Goal: Information Seeking & Learning: Learn about a topic

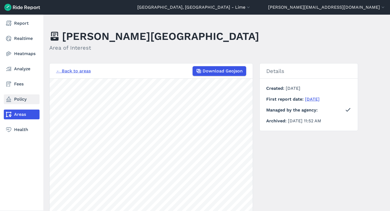
click at [14, 97] on link "Policy" at bounding box center [22, 99] width 36 height 10
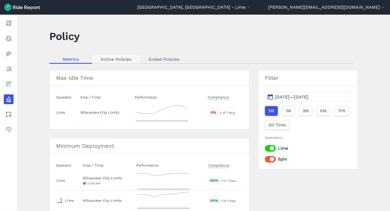
click at [108, 58] on link "Active Policies" at bounding box center [116, 59] width 48 height 8
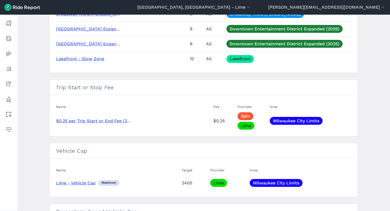
scroll to position [1077, 0]
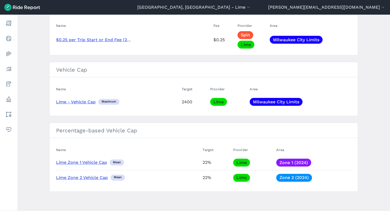
click at [79, 102] on link "Lime - Vehicle Cap" at bounding box center [76, 101] width 40 height 5
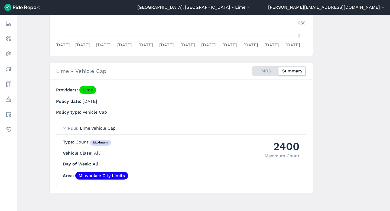
scroll to position [156, 0]
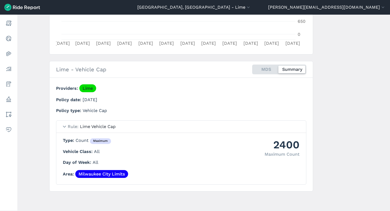
click at [265, 68] on div "MDS Summary" at bounding box center [279, 70] width 54 height 10
click at [252, 68] on input "MDS Summary" at bounding box center [252, 67] width 0 height 4
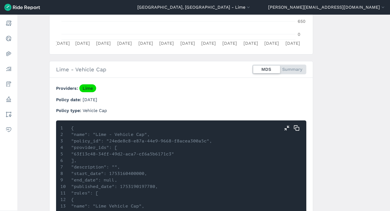
click at [289, 69] on div "MDS Summary" at bounding box center [279, 70] width 54 height 10
click at [252, 68] on input "MDS Summary" at bounding box center [252, 67] width 0 height 4
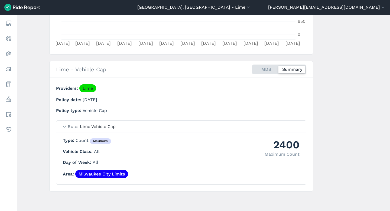
click at [265, 70] on div "MDS Summary" at bounding box center [279, 70] width 54 height 10
click at [252, 68] on input "MDS Summary" at bounding box center [252, 67] width 0 height 4
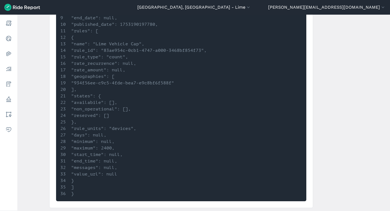
scroll to position [334, 0]
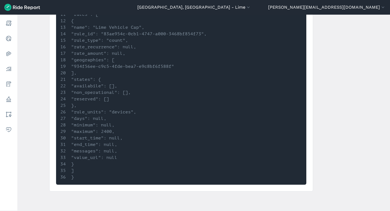
click at [104, 85] on li ""availabile": []," at bounding box center [151, 86] width 182 height 7
click at [107, 95] on li ""non_operational": []," at bounding box center [151, 92] width 182 height 7
click at [120, 101] on li ""reserved": []" at bounding box center [151, 99] width 182 height 7
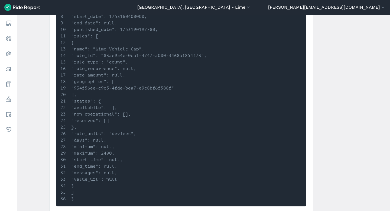
scroll to position [311, 0]
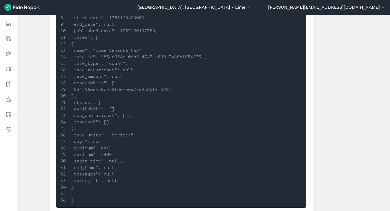
drag, startPoint x: 116, startPoint y: 122, endPoint x: 87, endPoint y: 102, distance: 35.6
click at [87, 102] on ol "{ "name": "Lime - Vehicle Cap", "policy_id": "24ede8c8-e87a-44e9-9668-f8acea300…" at bounding box center [181, 86] width 242 height 234
click at [104, 110] on li ""availabile": []," at bounding box center [151, 109] width 182 height 7
drag, startPoint x: 134, startPoint y: 123, endPoint x: 87, endPoint y: 102, distance: 51.0
click at [87, 102] on ol "{ "name": "Lime - Vehicle Cap", "policy_id": "24ede8c8-e87a-44e9-9668-f8acea300…" at bounding box center [181, 86] width 242 height 234
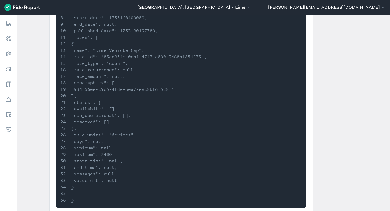
click at [116, 114] on li ""non_operational": []," at bounding box center [151, 115] width 182 height 7
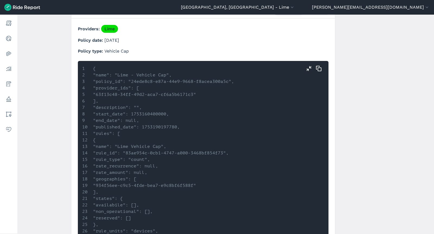
scroll to position [216, 0]
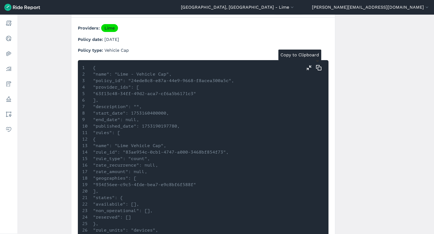
click at [318, 68] on icon "button" at bounding box center [318, 68] width 7 height 7
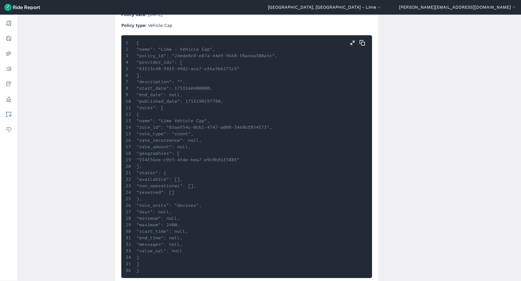
scroll to position [263, 0]
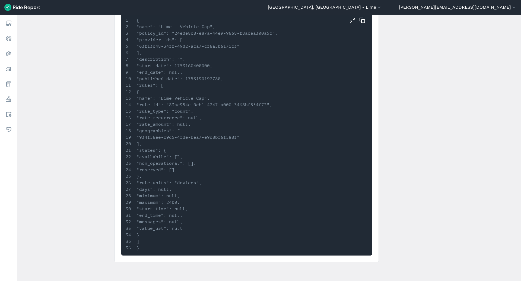
drag, startPoint x: 157, startPoint y: 198, endPoint x: 206, endPoint y: 205, distance: 49.4
click at [206, 205] on ol "{ "name": "Lime - Vehicle Cap", "policy_id": "24ede8c8-e87a-44e9-9668-f8acea300…" at bounding box center [247, 134] width 242 height 234
click at [206, 206] on li ""start_time": null," at bounding box center [217, 209] width 182 height 7
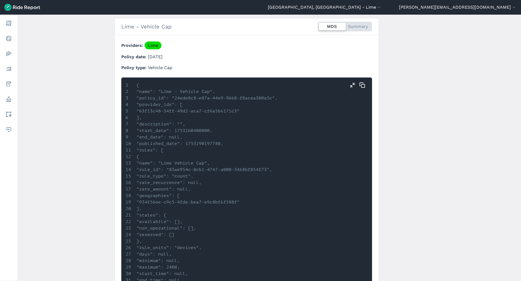
scroll to position [193, 0]
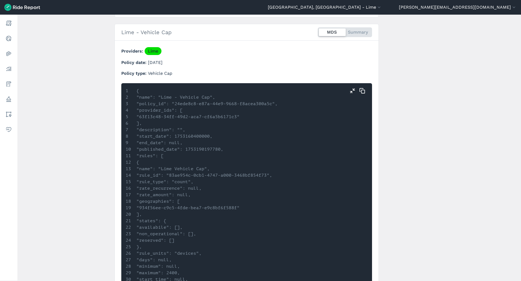
click at [351, 31] on div "MDS Summary" at bounding box center [345, 32] width 54 height 10
click at [318, 31] on input "MDS Summary" at bounding box center [318, 29] width 0 height 4
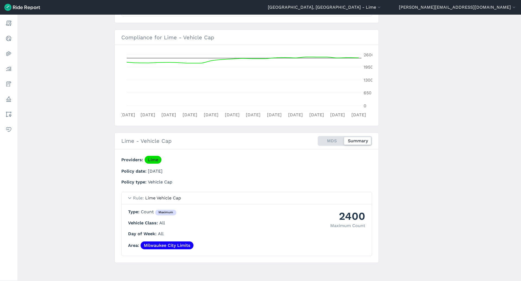
click at [328, 139] on div "MDS Summary" at bounding box center [345, 141] width 54 height 10
click at [318, 139] on input "MDS Summary" at bounding box center [318, 138] width 0 height 4
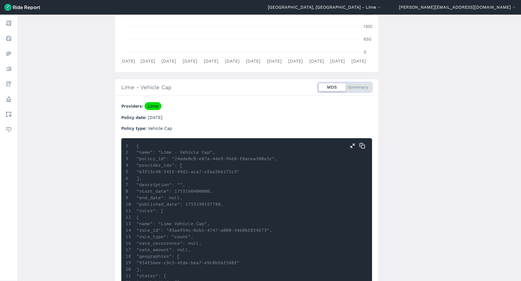
scroll to position [124, 0]
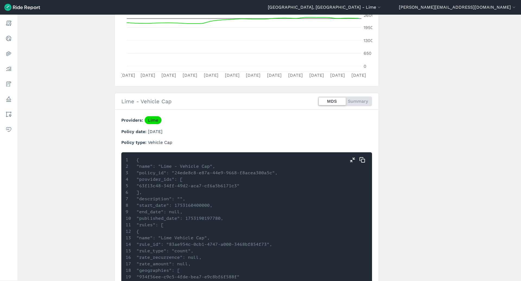
click at [356, 102] on div "MDS Summary" at bounding box center [345, 102] width 54 height 10
click at [318, 100] on input "MDS Summary" at bounding box center [318, 99] width 0 height 4
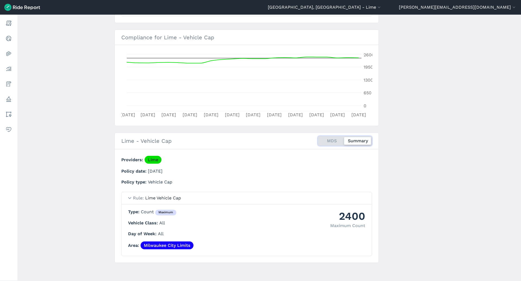
scroll to position [0, 0]
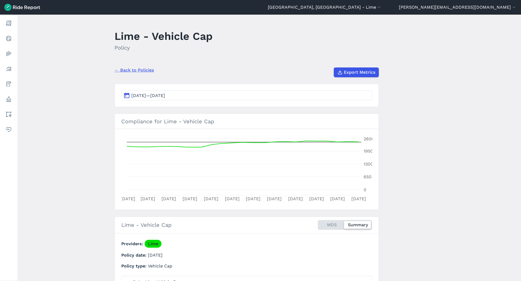
click at [151, 68] on link "← Back to Policies" at bounding box center [133, 70] width 39 height 7
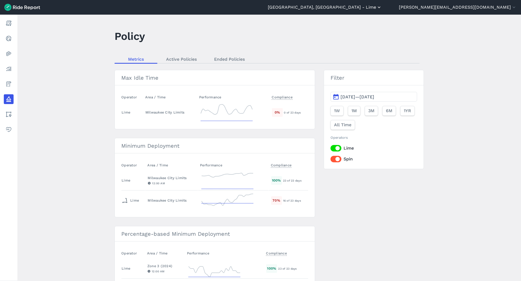
click at [381, 6] on button "[GEOGRAPHIC_DATA], [GEOGRAPHIC_DATA] - Lime" at bounding box center [325, 7] width 114 height 7
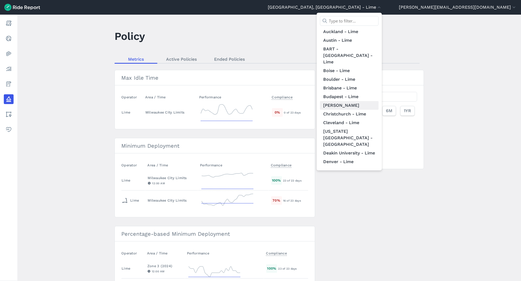
scroll to position [59, 0]
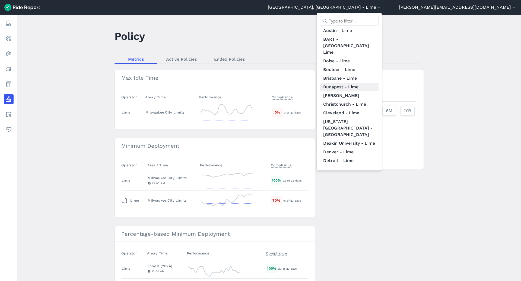
click at [378, 83] on link "Budapest - Lime" at bounding box center [349, 87] width 59 height 9
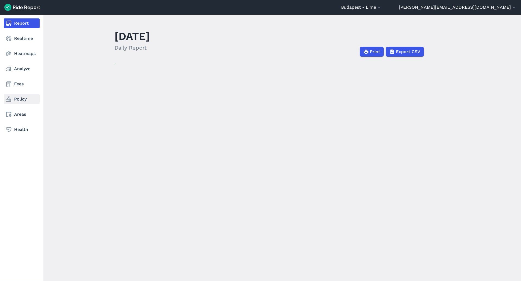
click at [9, 100] on use at bounding box center [8, 99] width 5 height 5
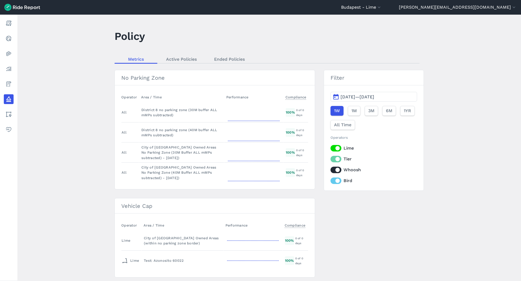
click at [195, 55] on main "Policy Metrics Active Policies Ended Policies No Parking Zone Operator Area / T…" at bounding box center [268, 148] width 503 height 267
click at [193, 56] on link "Active Policies" at bounding box center [181, 59] width 48 height 8
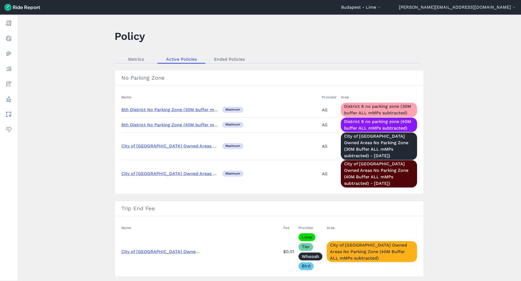
scroll to position [77, 0]
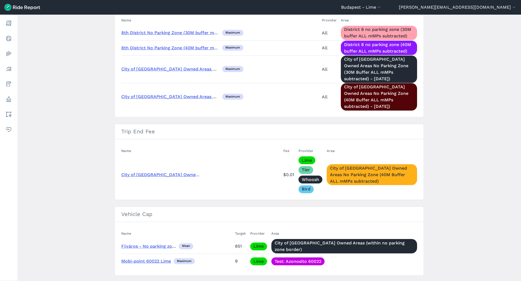
click at [155, 211] on link "Főváros - No parking zone - Lime (Average)" at bounding box center [167, 246] width 92 height 5
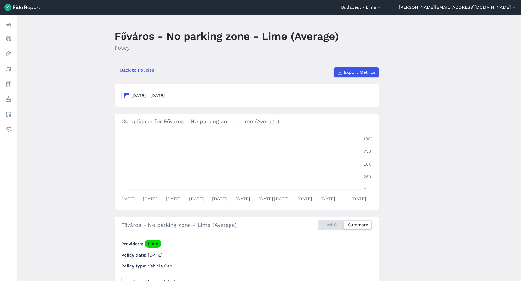
scroll to position [84, 0]
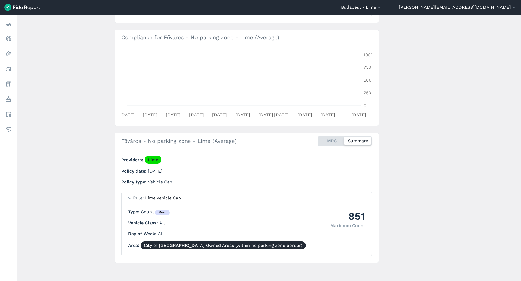
click at [334, 141] on div "MDS Summary" at bounding box center [345, 141] width 54 height 10
click at [318, 140] on input "MDS Summary" at bounding box center [318, 138] width 0 height 4
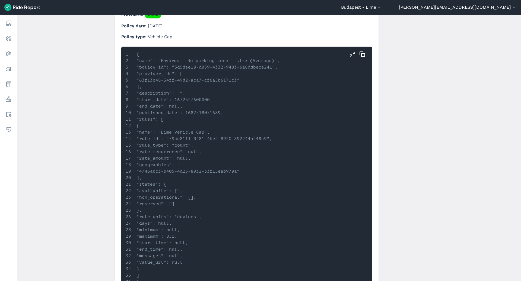
scroll to position [0, 0]
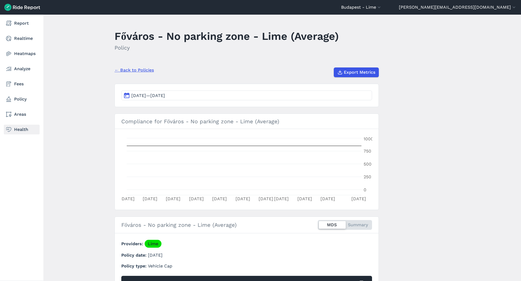
click at [14, 129] on link "Health" at bounding box center [22, 130] width 36 height 10
